Goal: Check status: Check status

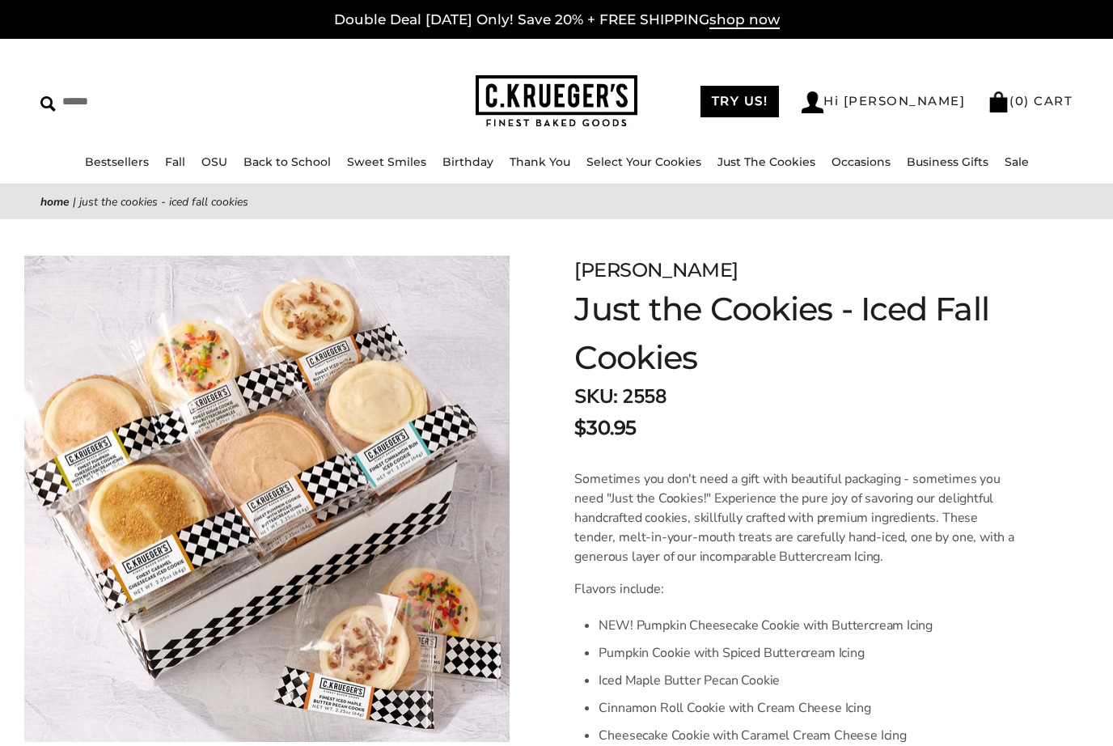
click at [778, 163] on link "Just The Cookies" at bounding box center [767, 162] width 98 height 15
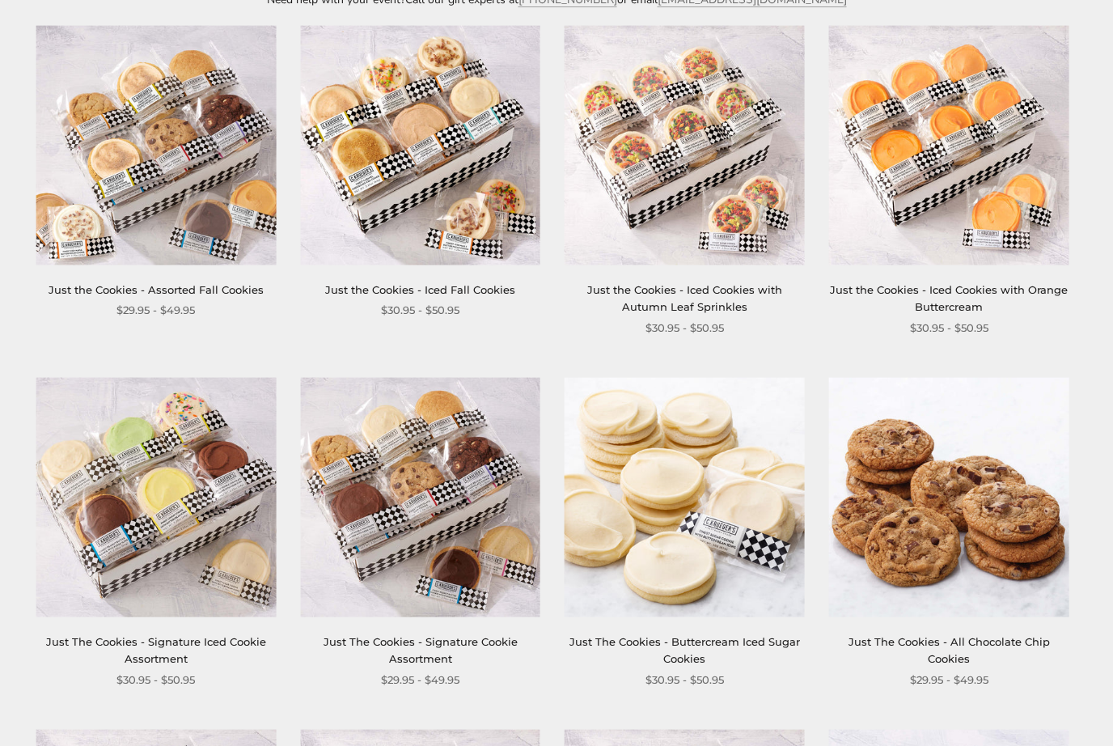
scroll to position [331, 0]
click at [443, 634] on link "Just The Cookies - Signature Cookie Assortment" at bounding box center [421, 649] width 194 height 30
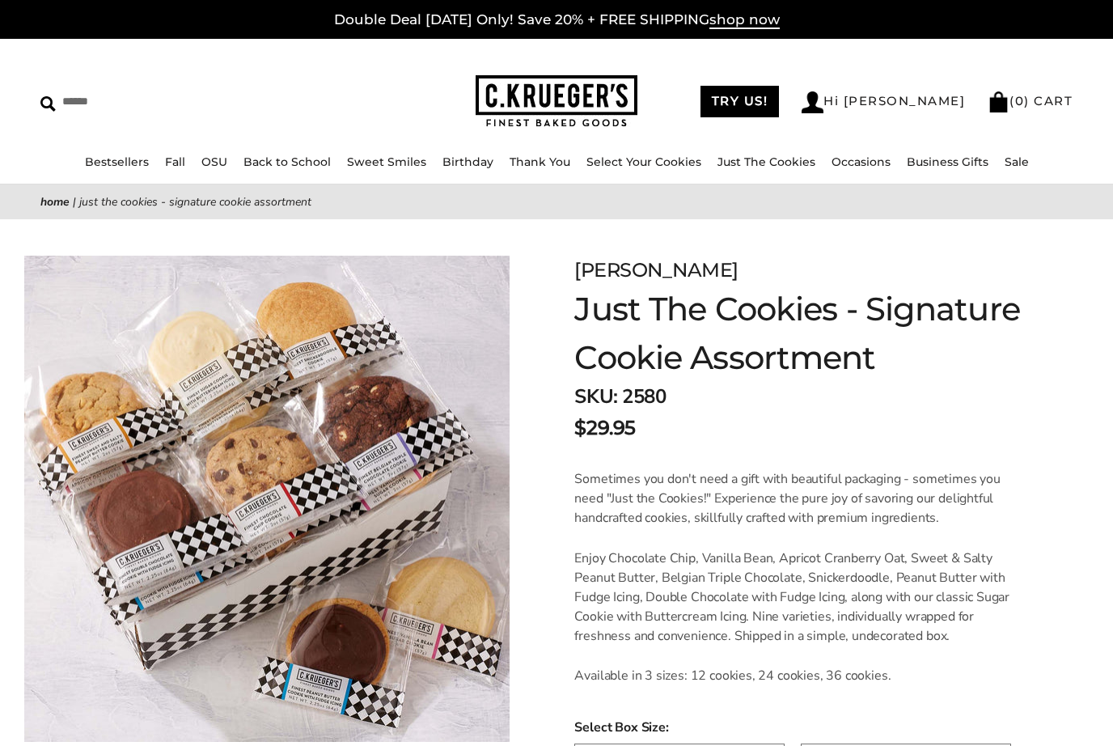
click at [302, 167] on link "Back to School" at bounding box center [287, 162] width 87 height 15
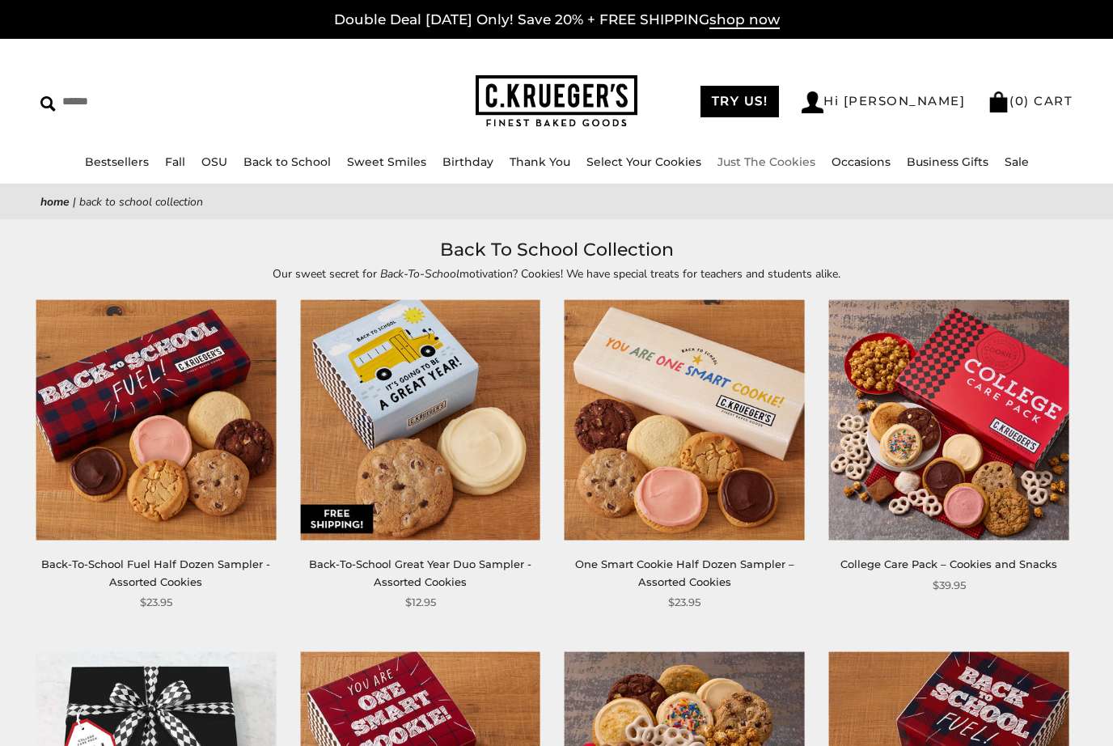
click at [765, 168] on link "Just The Cookies" at bounding box center [767, 162] width 98 height 15
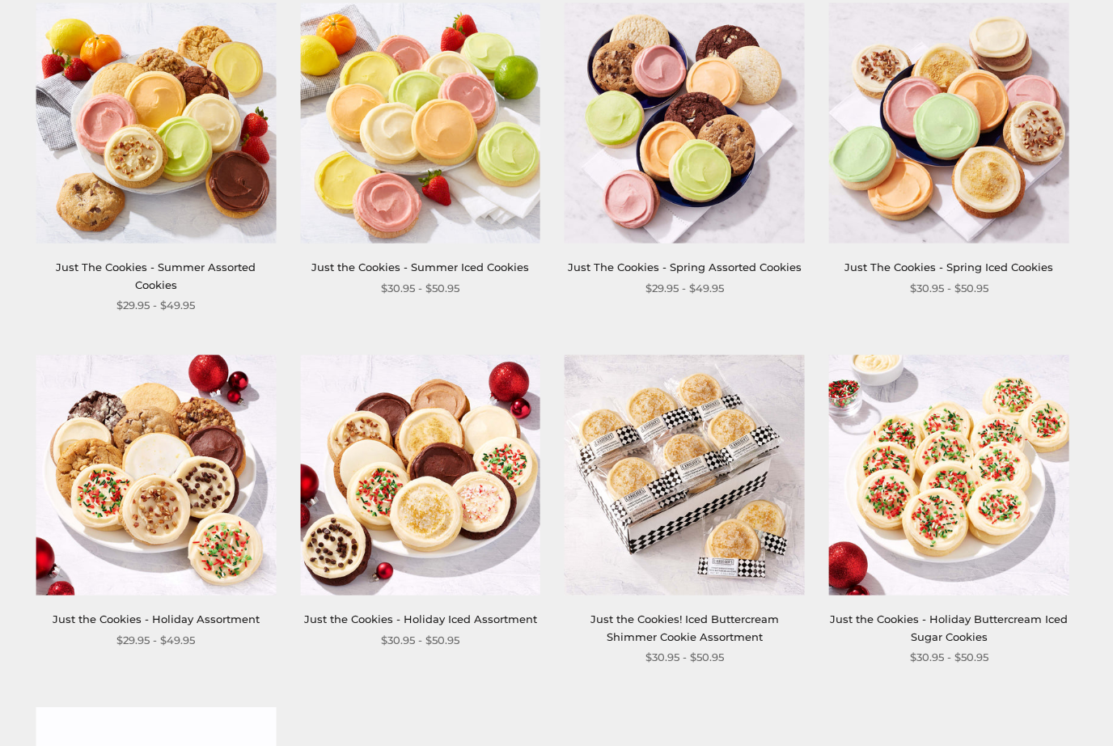
scroll to position [1411, 0]
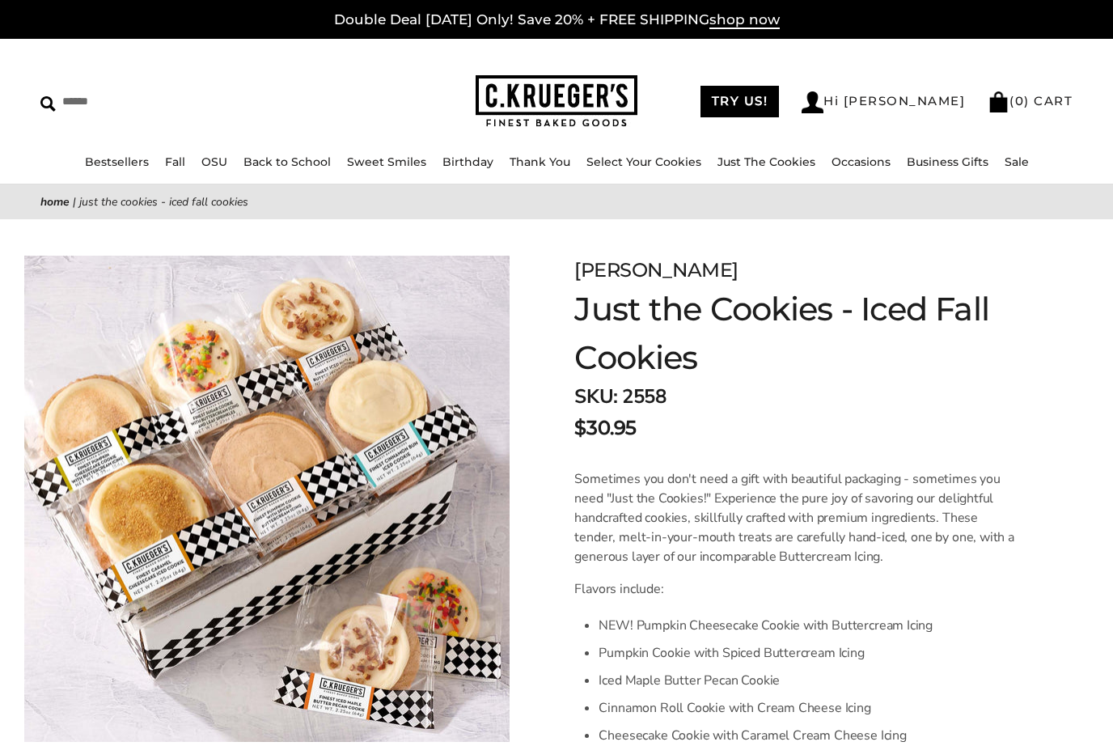
click at [915, 108] on link "Hi [PERSON_NAME]" at bounding box center [883, 102] width 163 height 22
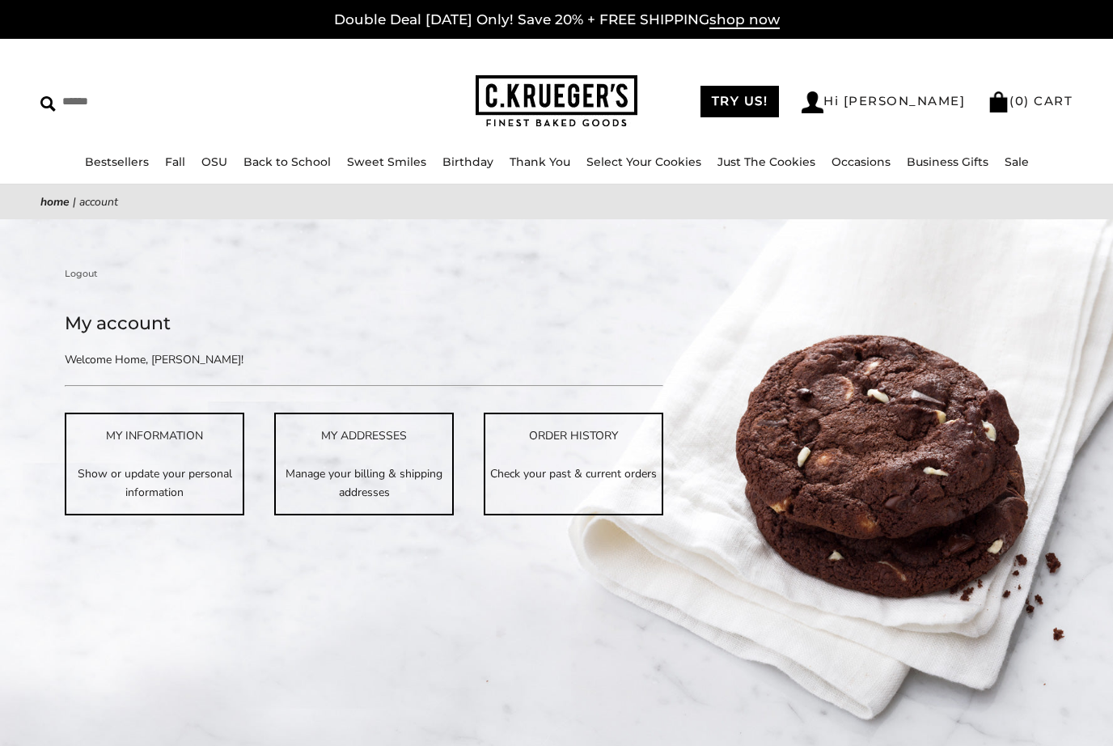
click at [582, 465] on p "Check your past & current orders" at bounding box center [573, 473] width 176 height 19
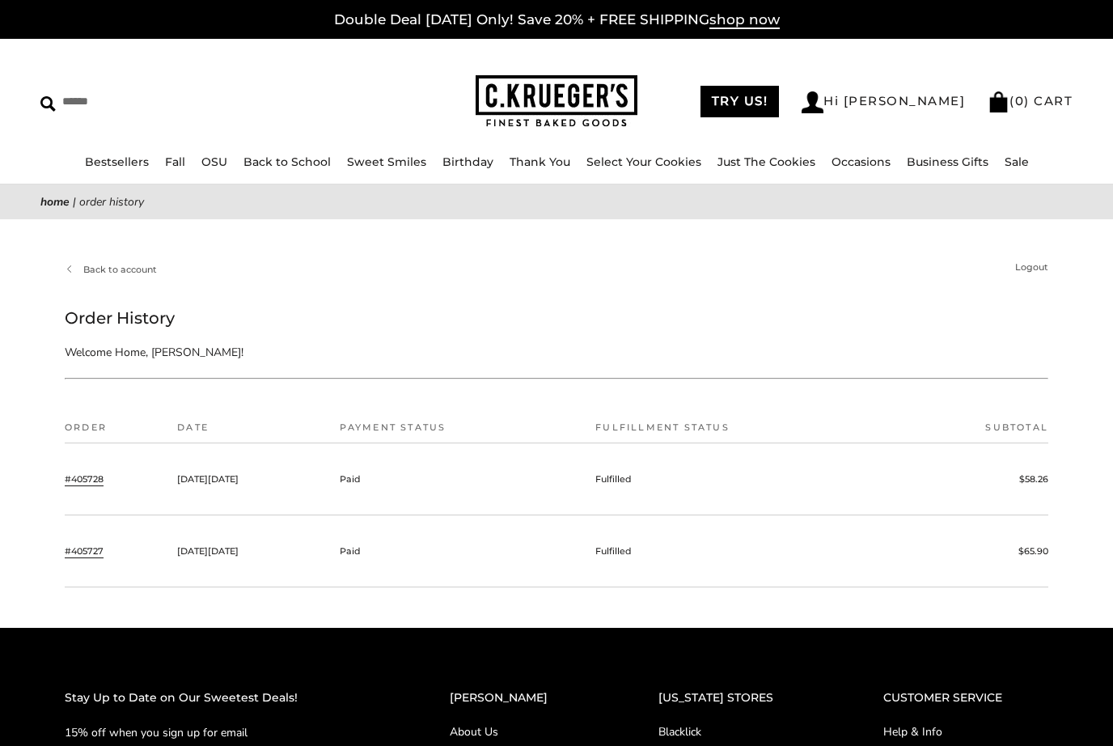
click at [98, 479] on link "#405728" at bounding box center [84, 479] width 39 height 15
click at [96, 557] on link "#405727" at bounding box center [84, 551] width 39 height 15
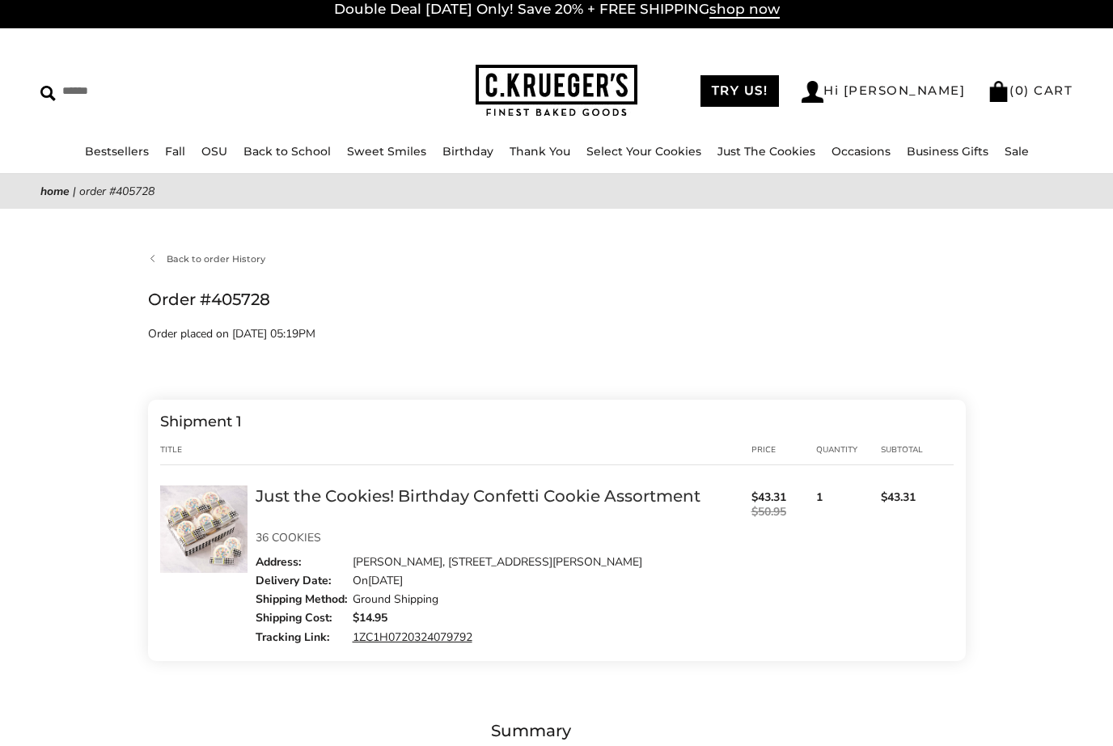
click at [440, 638] on link "1ZC1H0720324079792" at bounding box center [413, 637] width 120 height 15
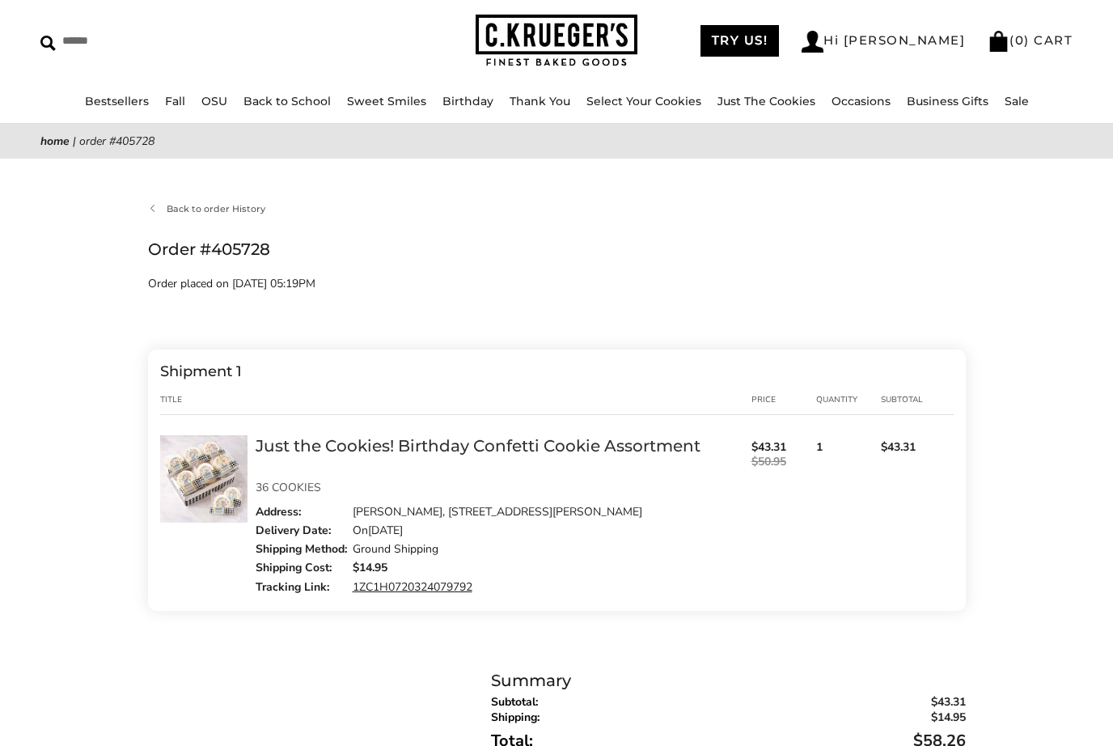
scroll to position [64, 0]
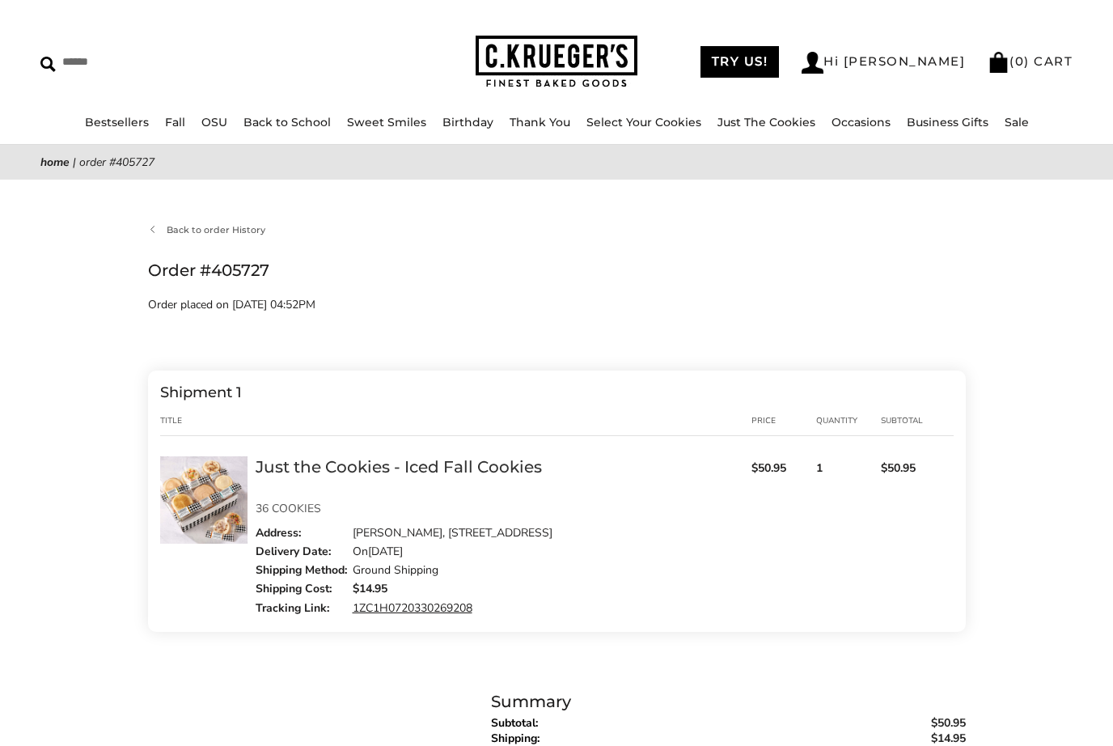
scroll to position [43, 0]
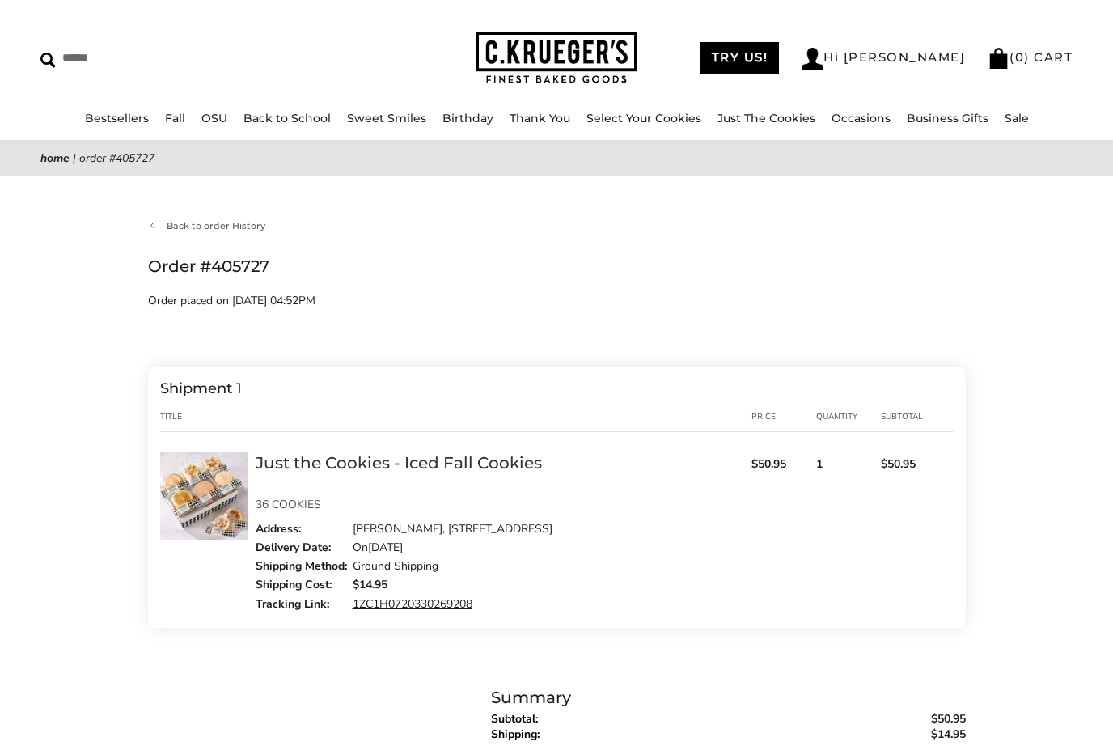
click at [424, 604] on link "1ZC1H0720330269208" at bounding box center [413, 604] width 120 height 15
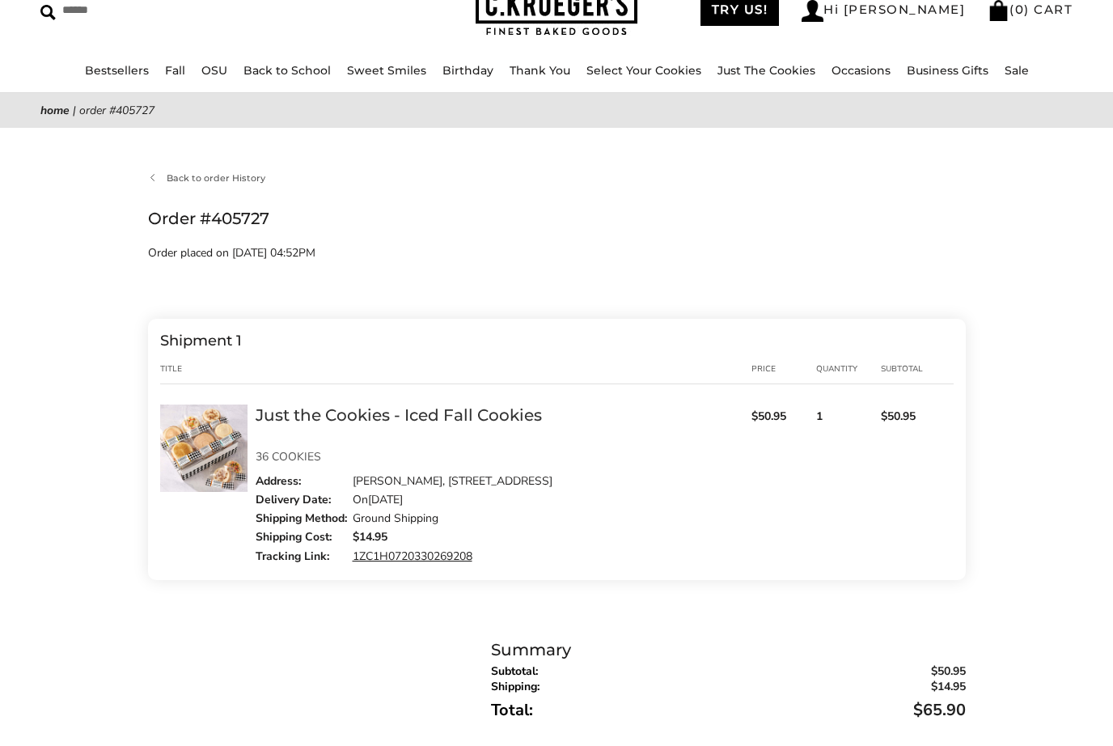
scroll to position [97, 0]
